Goal: Information Seeking & Learning: Learn about a topic

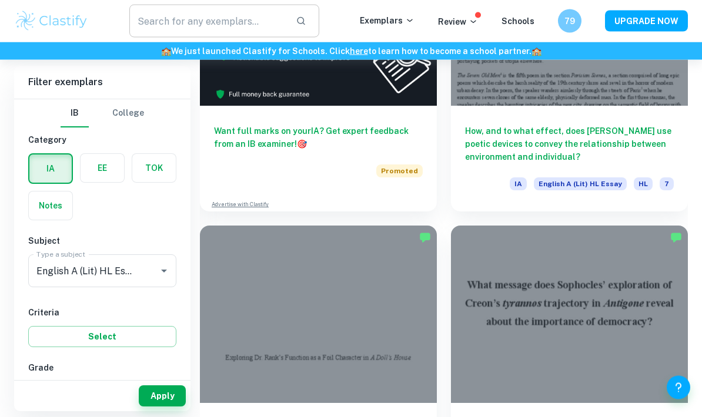
scroll to position [766, 0]
click at [162, 270] on icon "Open" at bounding box center [164, 271] width 6 height 3
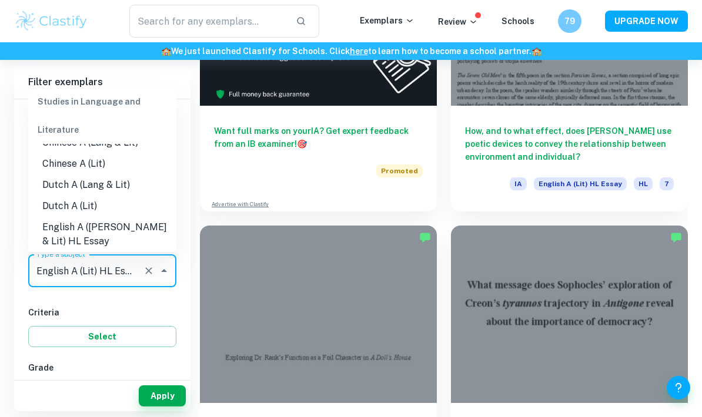
scroll to position [765, 0]
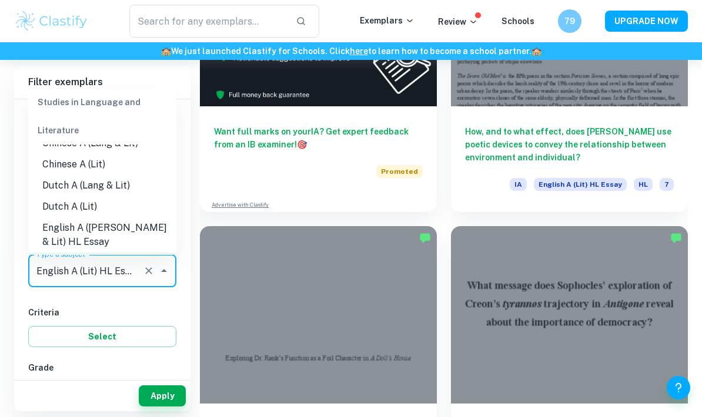
click at [130, 222] on li "English A ([PERSON_NAME] & Lit) HL Essay" at bounding box center [102, 234] width 148 height 35
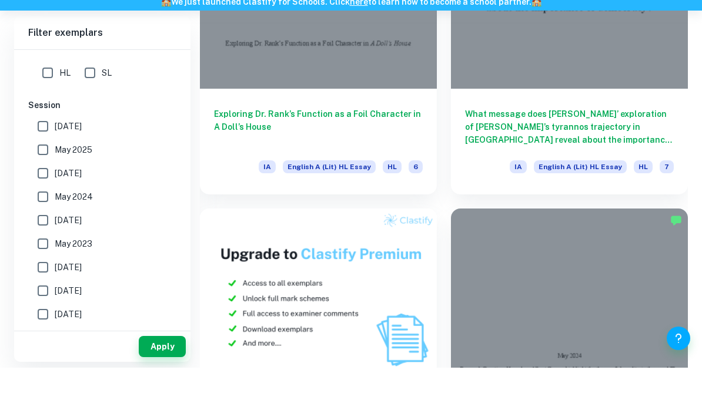
scroll to position [1078, 0]
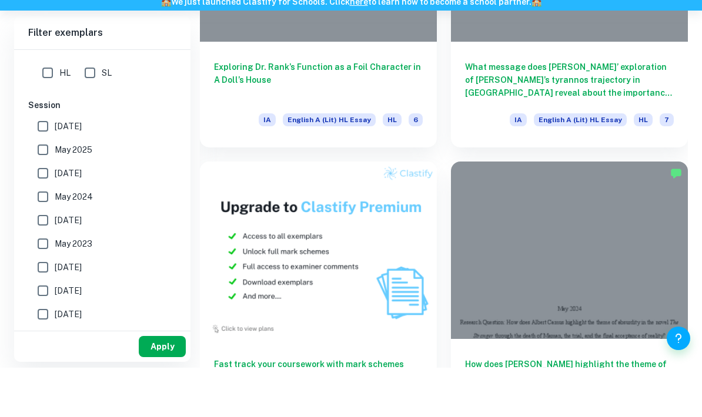
click at [159, 403] on button "Apply" at bounding box center [162, 396] width 47 height 21
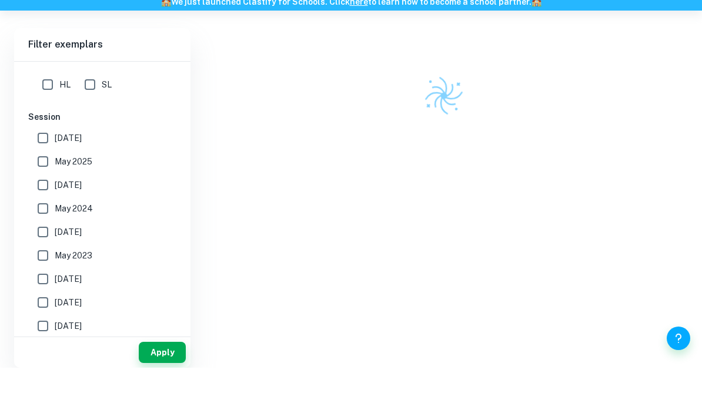
scroll to position [313, 0]
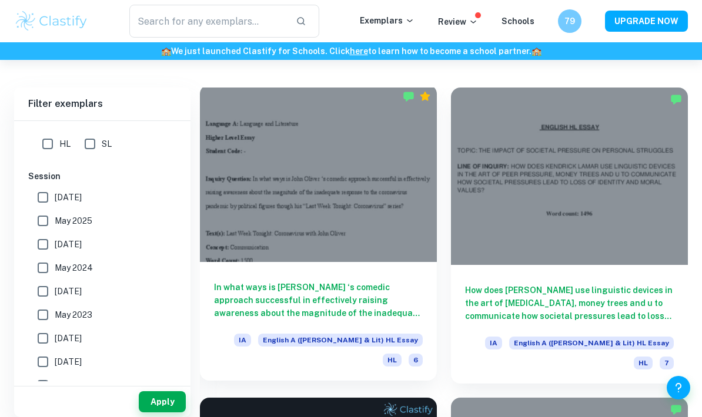
scroll to position [314, 0]
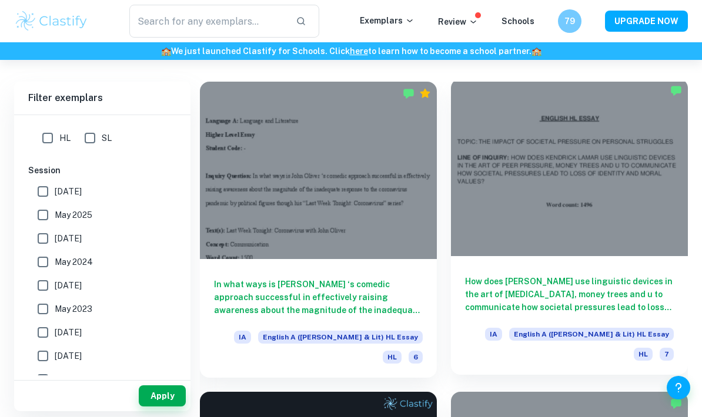
click at [531, 287] on h6 "How does [PERSON_NAME] use linguistic devices in the art of [MEDICAL_DATA], mon…" at bounding box center [569, 294] width 209 height 39
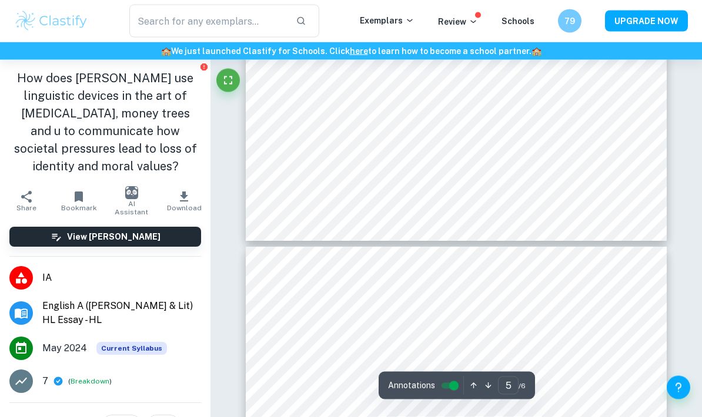
type input "6"
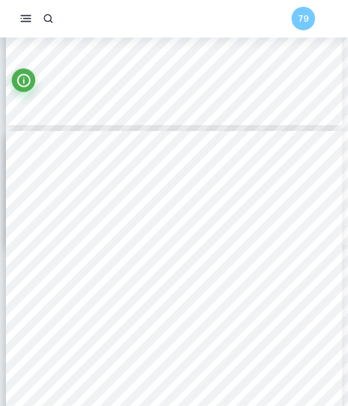
scroll to position [1460, 0]
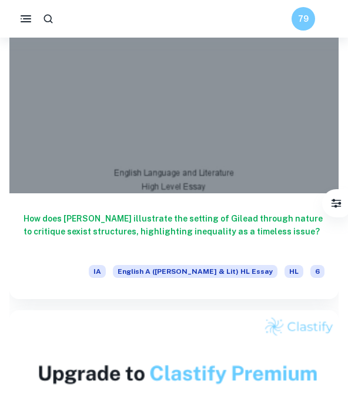
scroll to position [2143, 0]
